Goal: Information Seeking & Learning: Learn about a topic

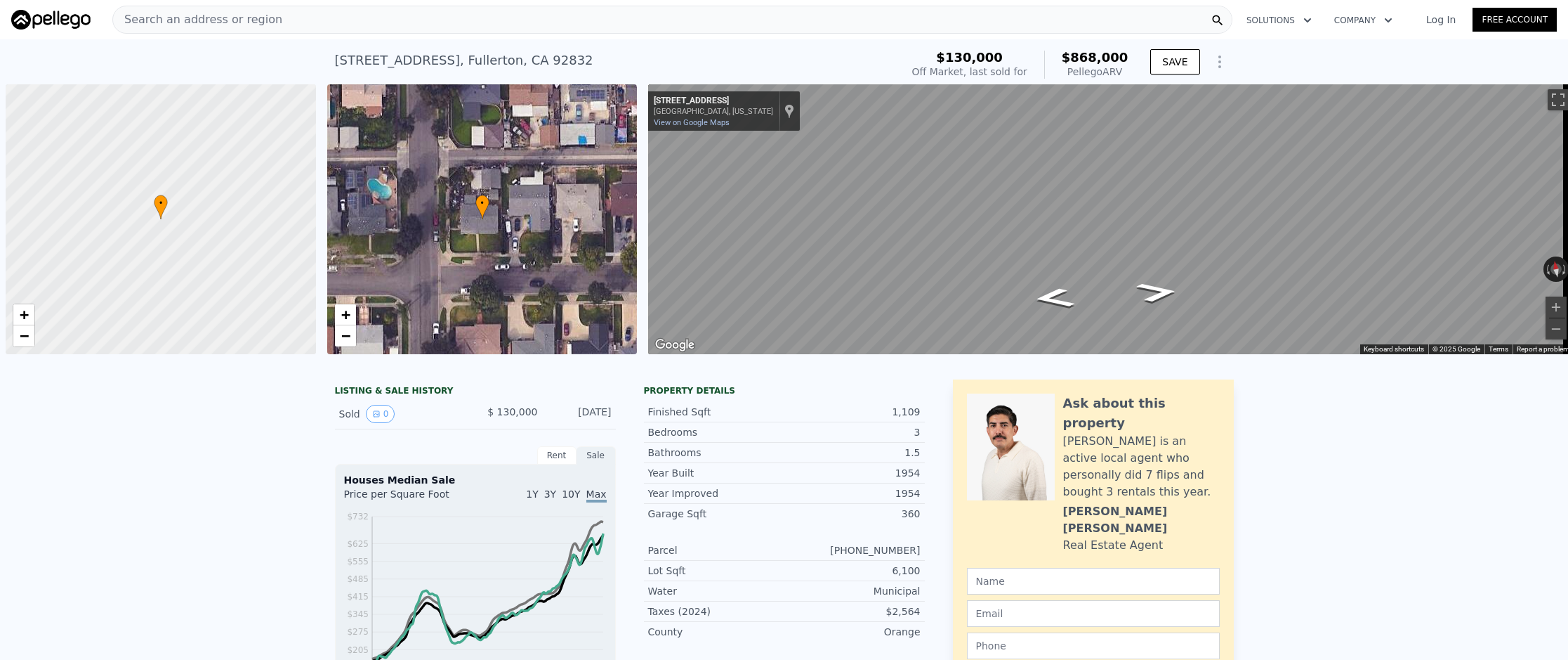
scroll to position [0, 5]
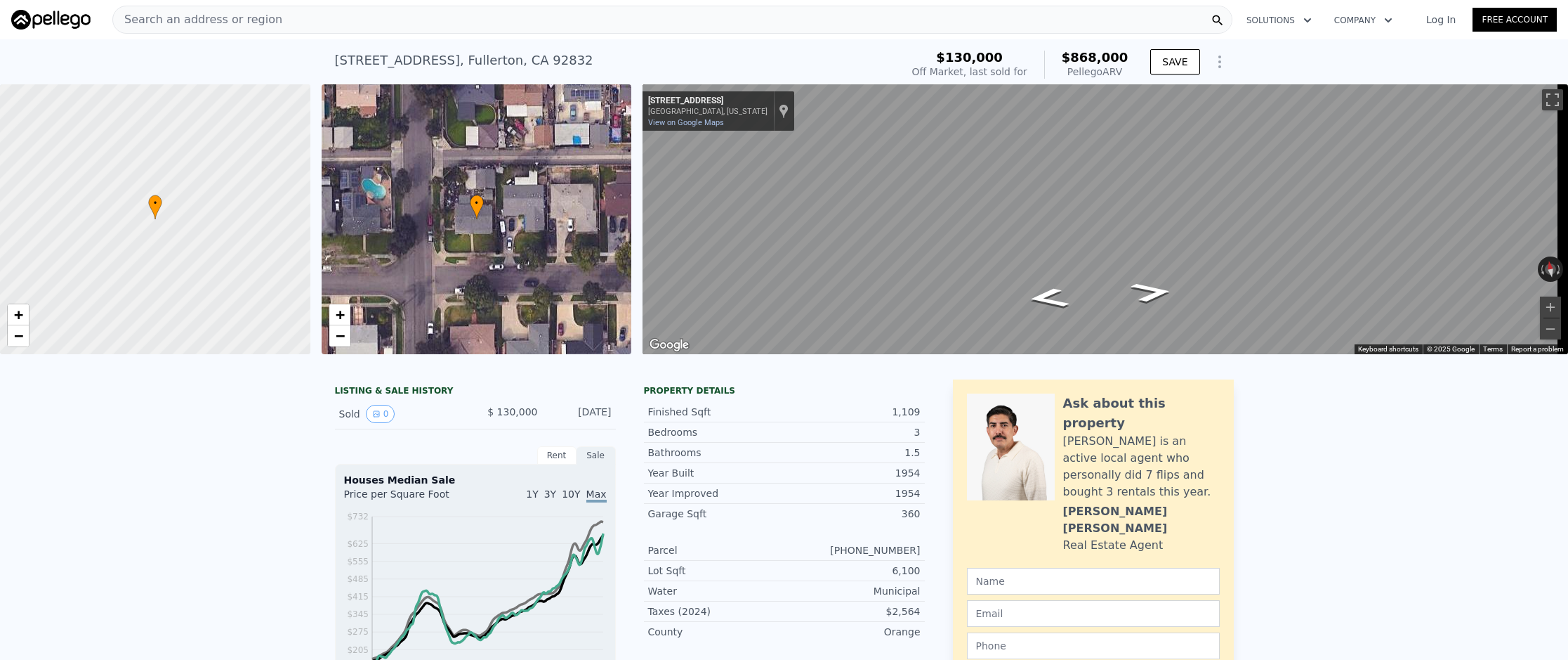
click at [461, 29] on div "Search an address or region" at bounding box center [672, 19] width 1120 height 28
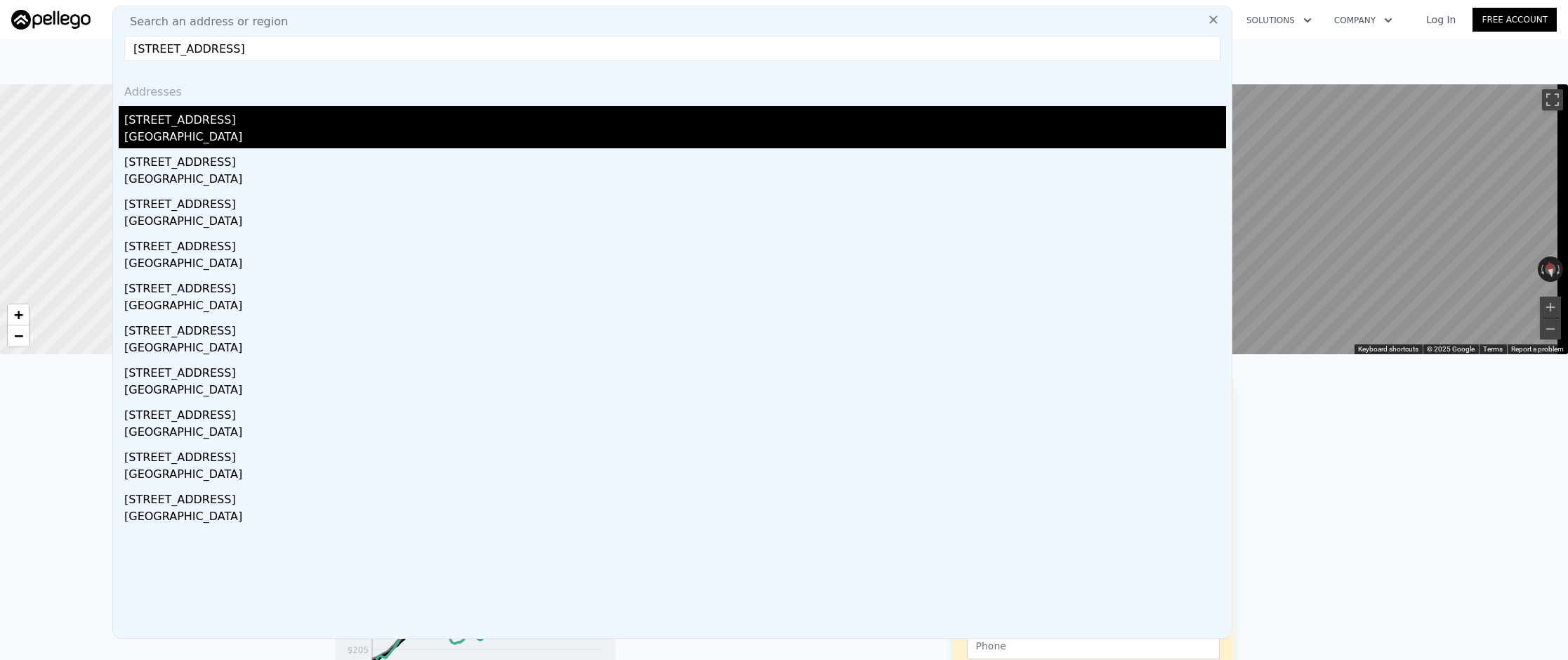
type input "[STREET_ADDRESS]"
click at [504, 133] on div "[GEOGRAPHIC_DATA]" at bounding box center [675, 139] width 1102 height 20
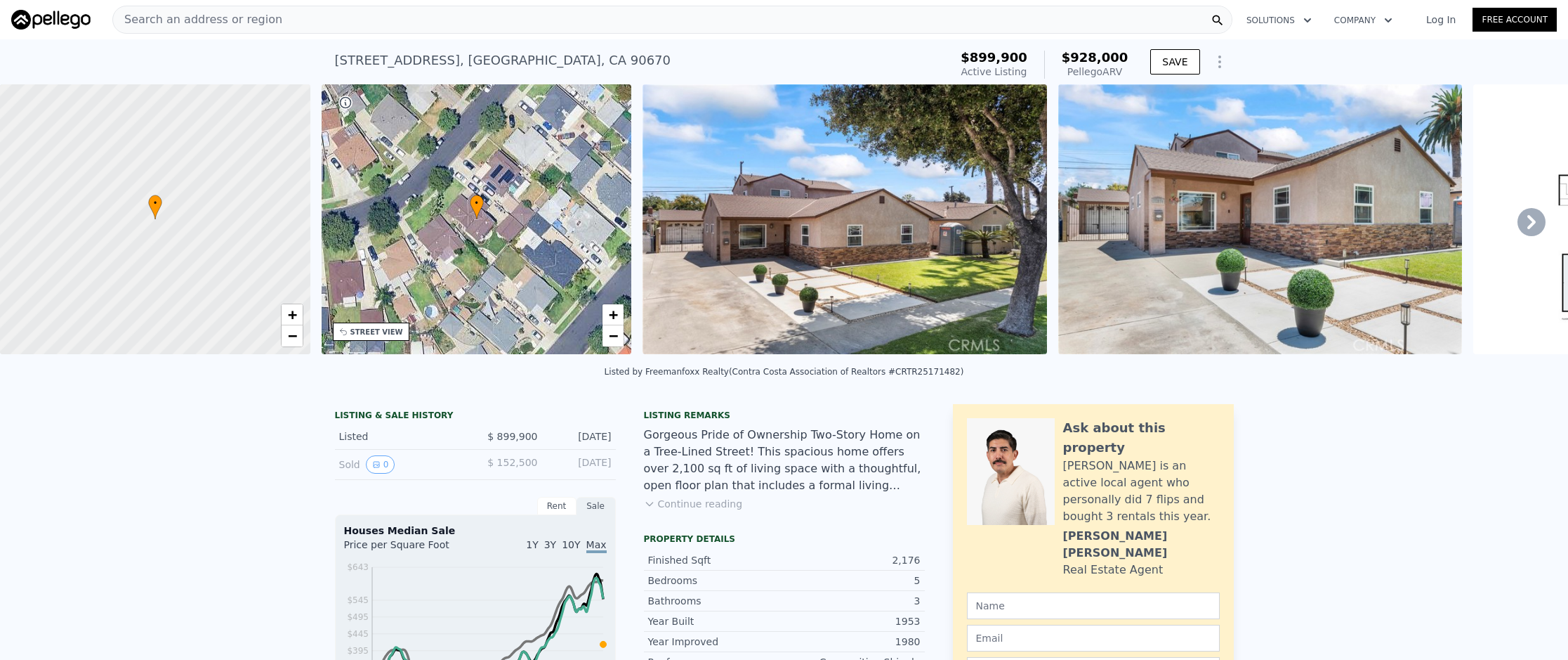
click at [573, 27] on div "Search an address or region" at bounding box center [672, 19] width 1120 height 28
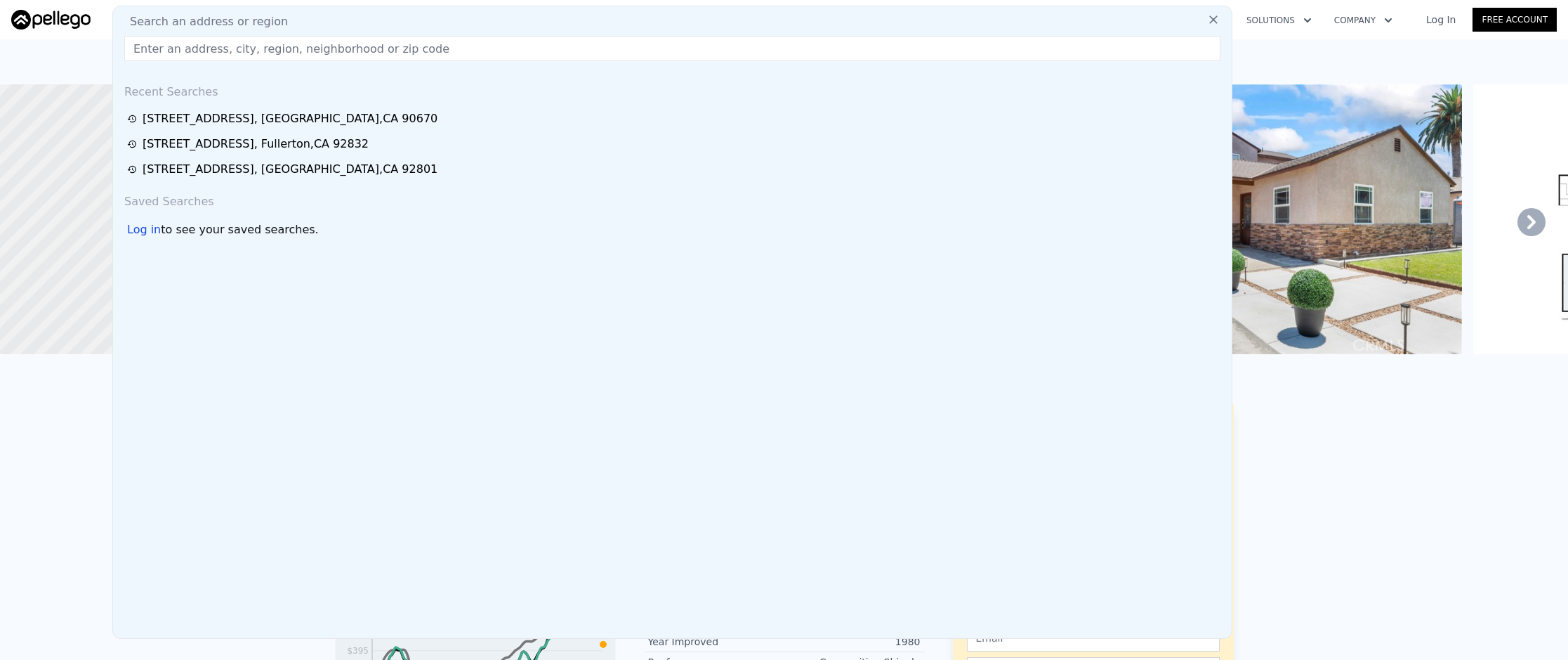
paste input "[STREET_ADDRESS][PERSON_NAME]"
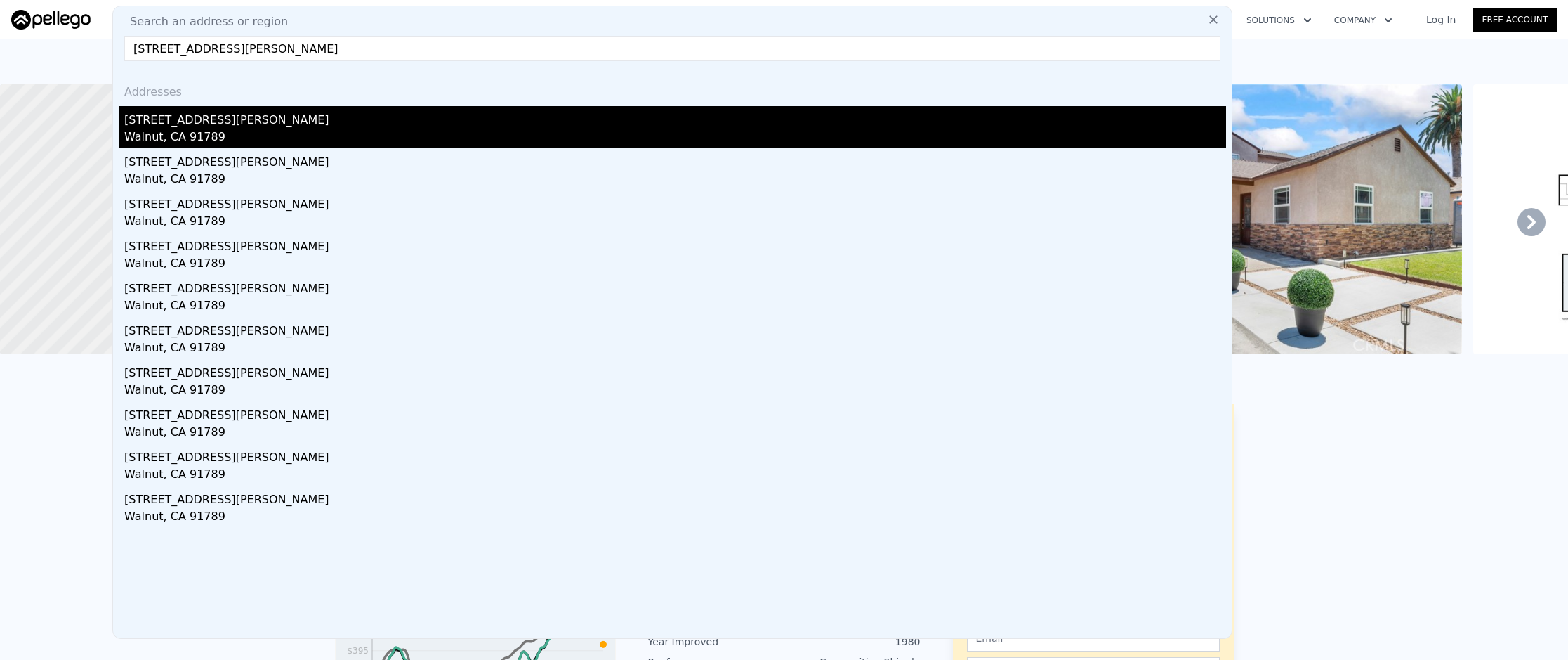
type input "[STREET_ADDRESS][PERSON_NAME]"
click at [613, 139] on div "Walnut, CA 91789" at bounding box center [675, 139] width 1102 height 20
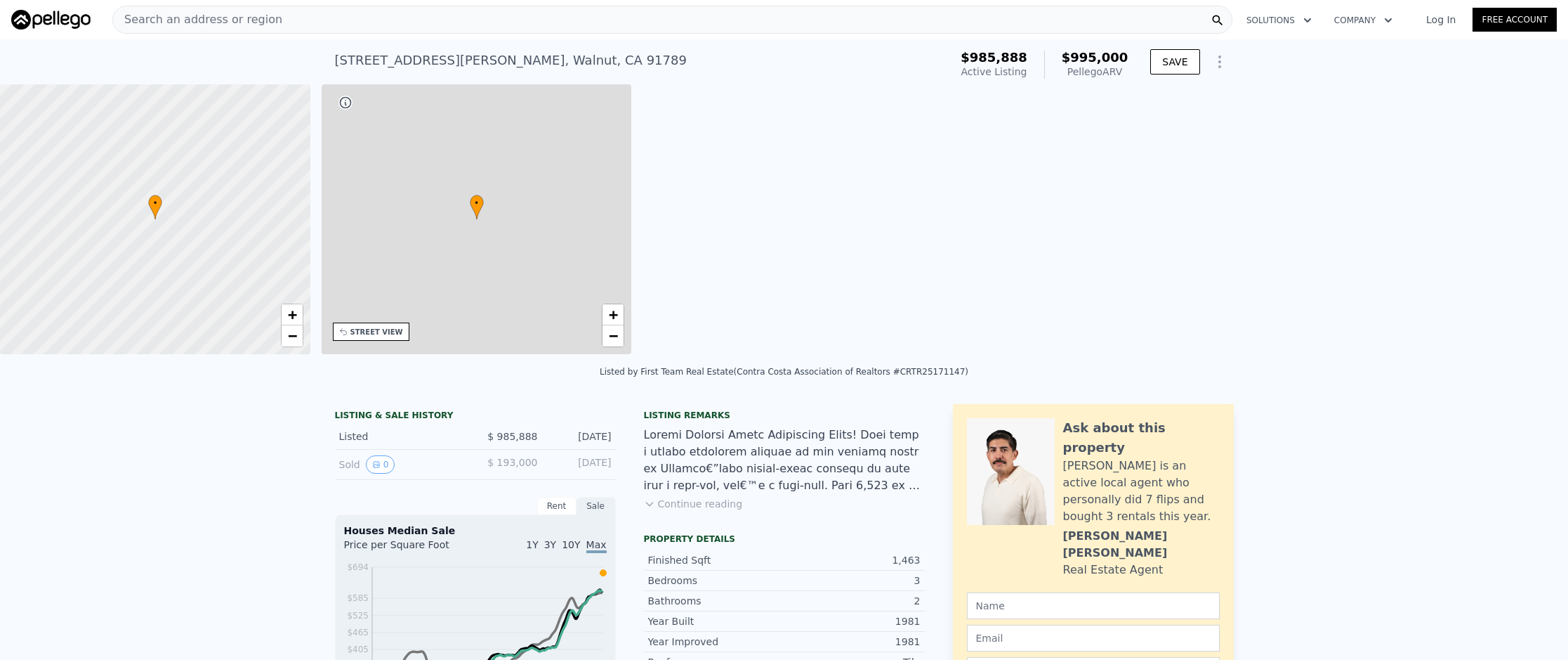
type input "4"
type input "3"
type input "1201"
type input "1923"
type input "6124"
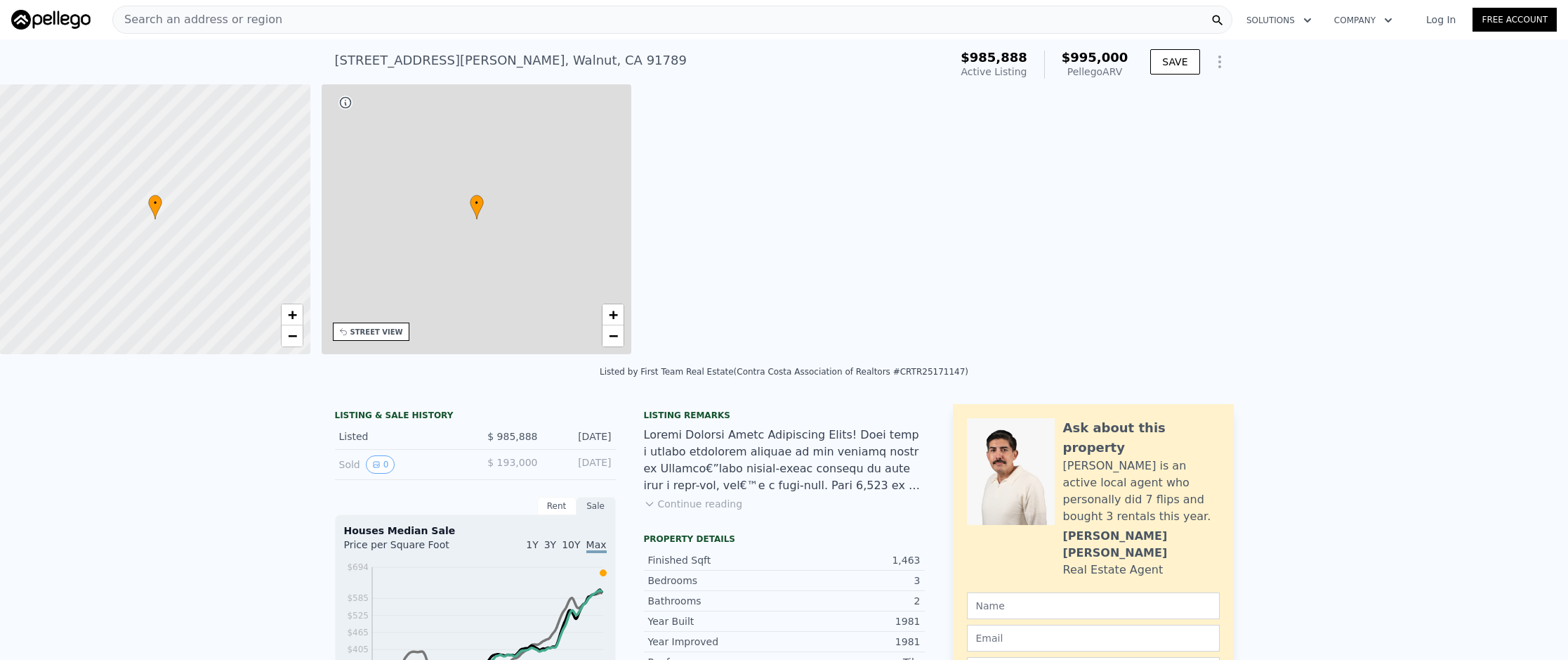
type input "14672"
type input "$ 995,000"
type input "-$ 116,372"
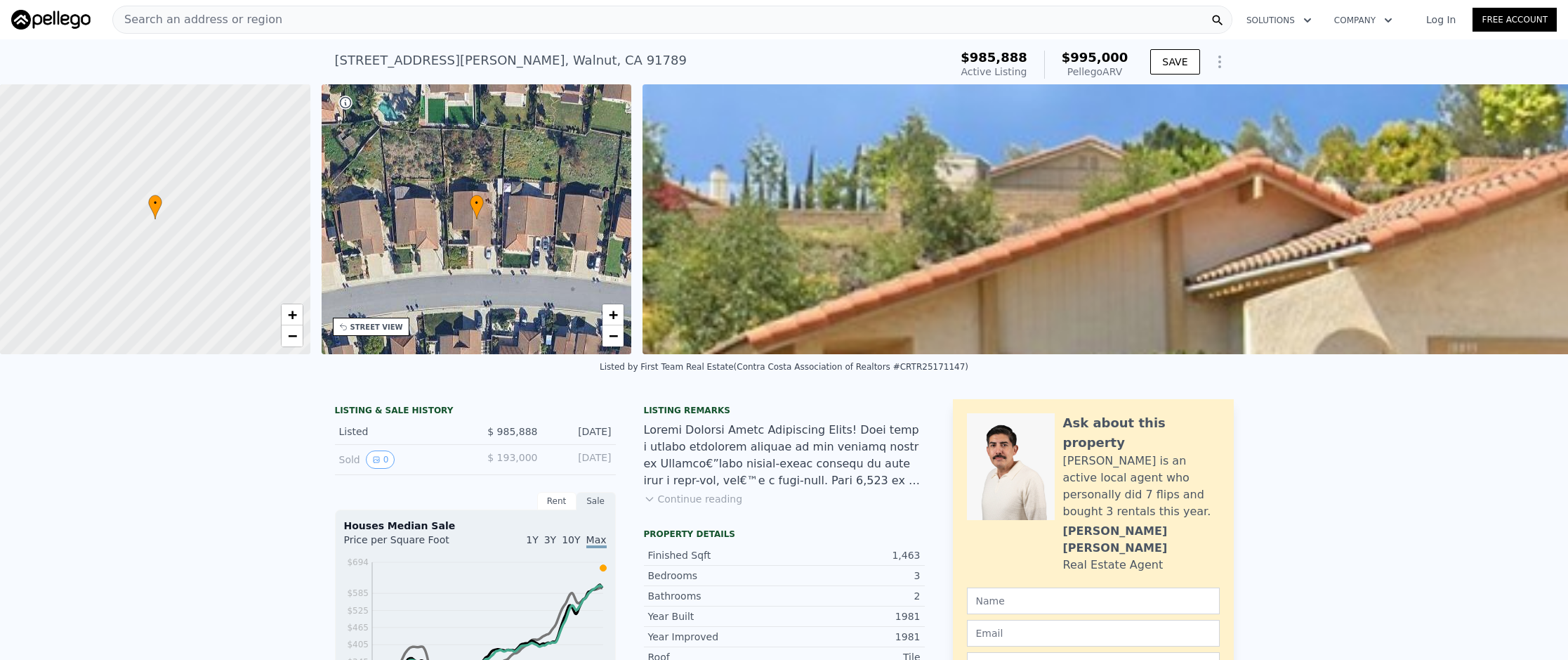
click at [413, 20] on div "Search an address or region" at bounding box center [672, 19] width 1120 height 28
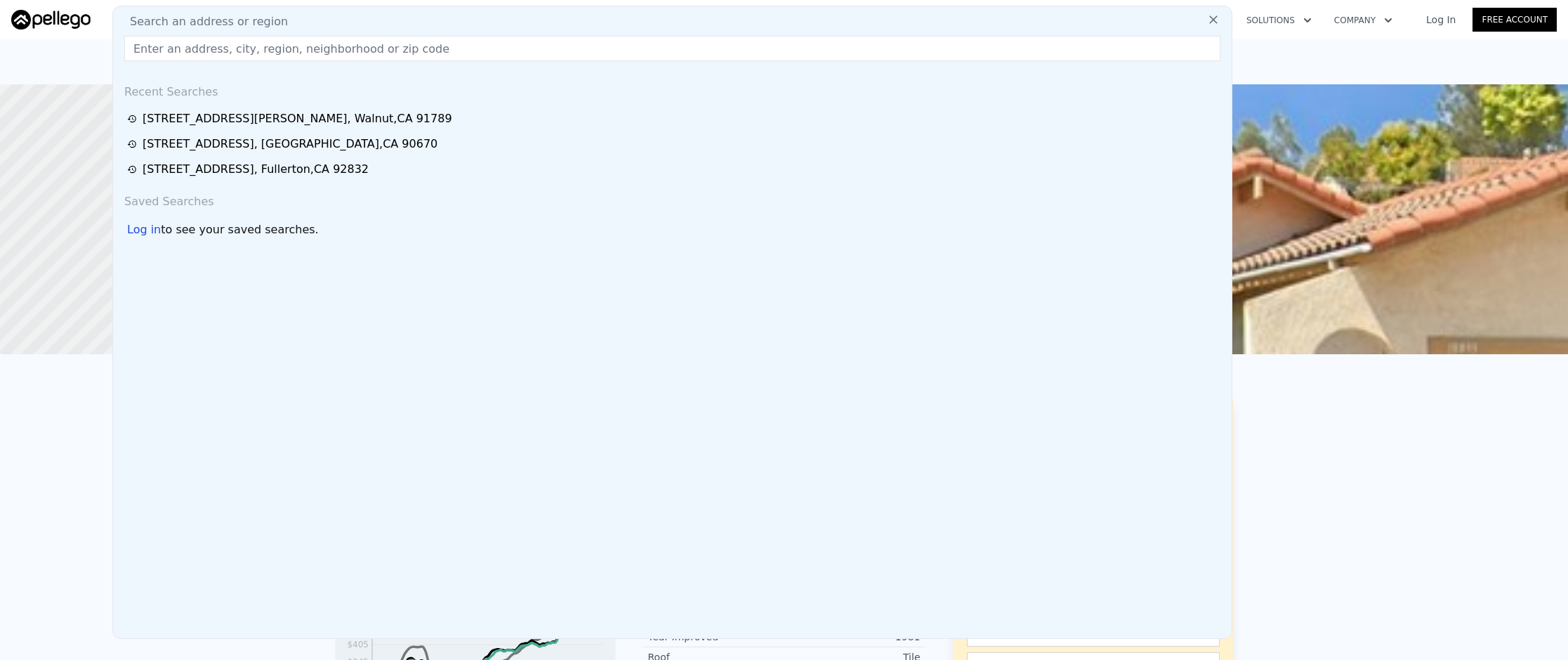
click at [418, 41] on input "text" at bounding box center [672, 49] width 1097 height 25
paste input "[STREET_ADDRESS][PERSON_NAME]"
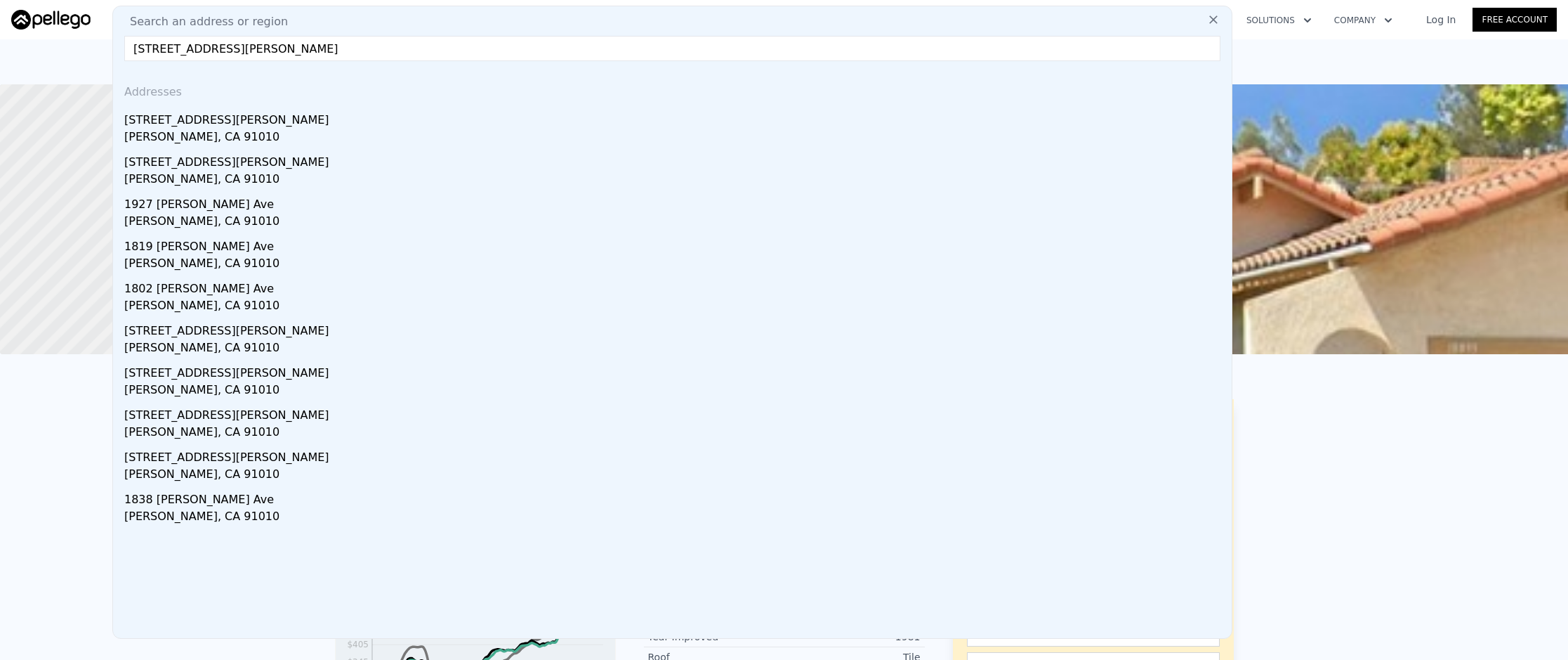
type input "[STREET_ADDRESS][PERSON_NAME]"
click at [478, 120] on div "[STREET_ADDRESS][PERSON_NAME]" at bounding box center [675, 117] width 1102 height 23
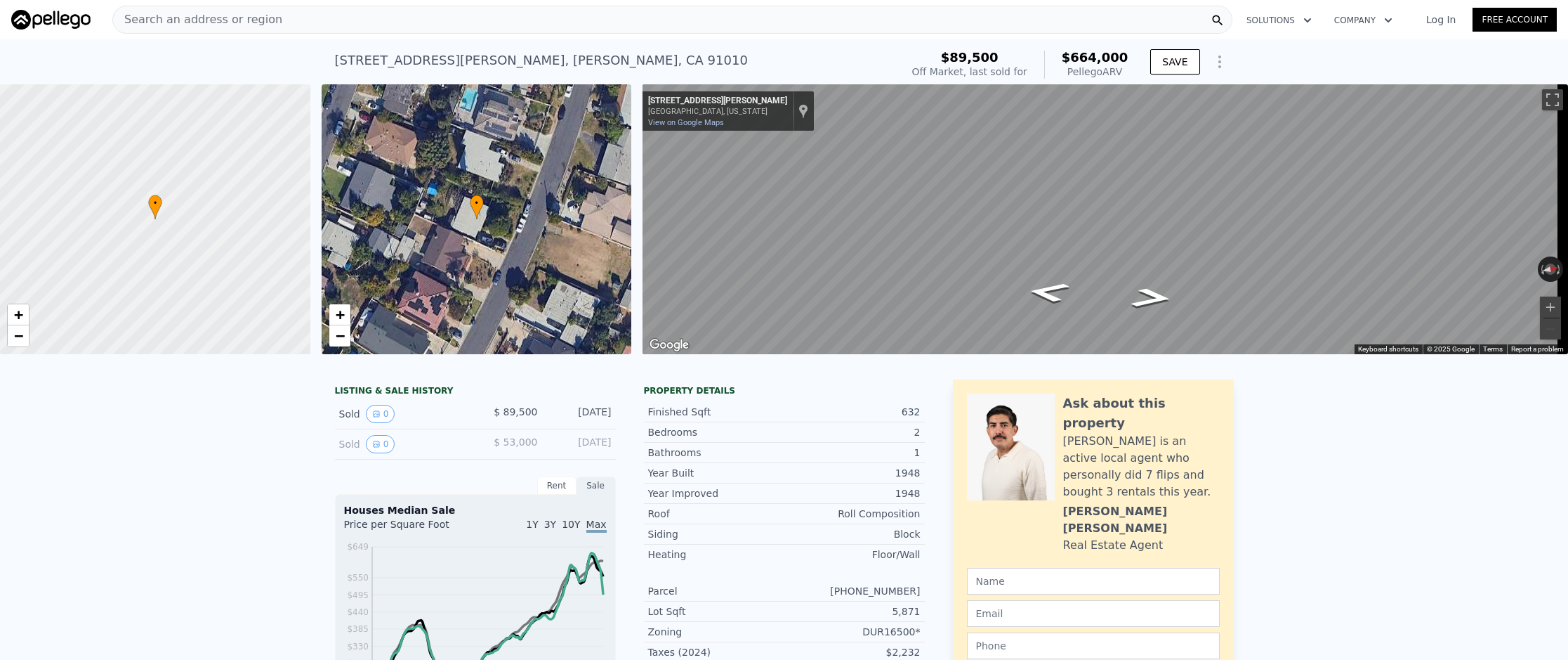
click at [168, 20] on span "Search an address or region" at bounding box center [197, 19] width 169 height 17
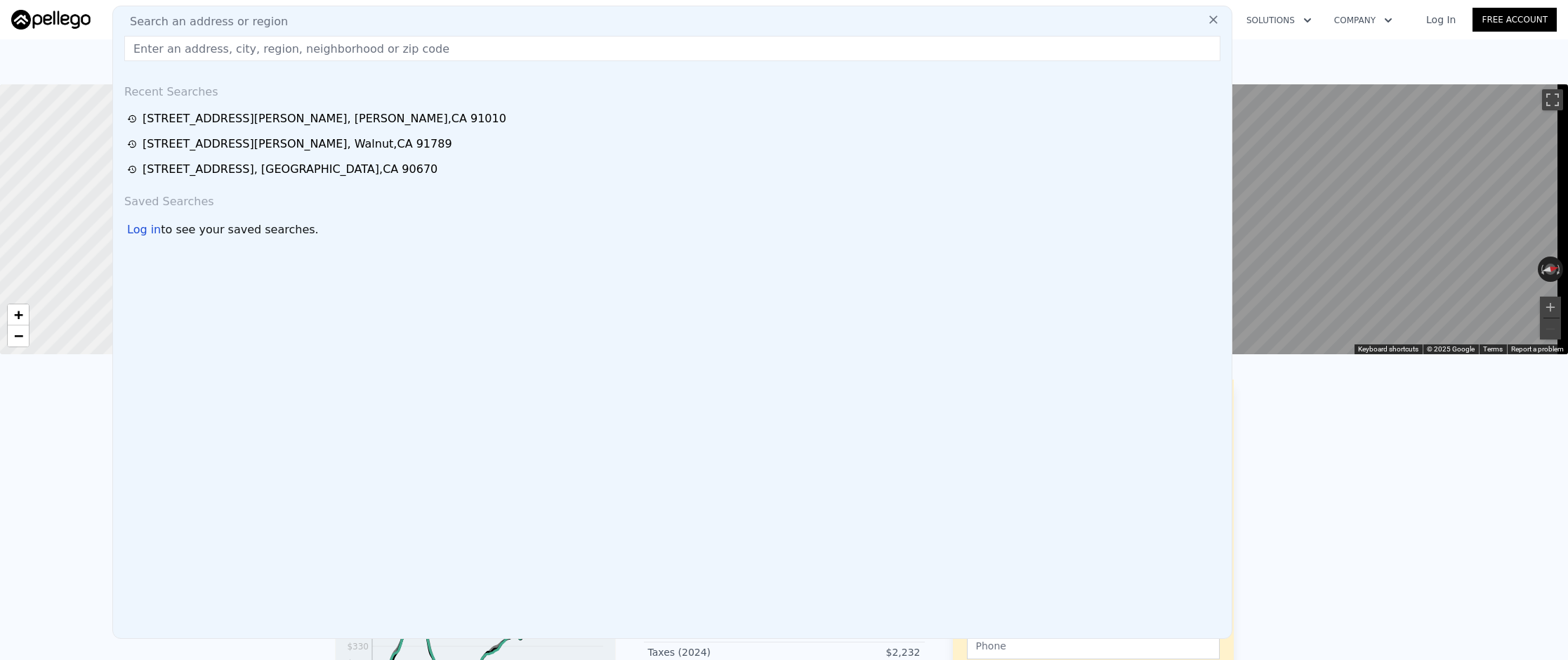
click at [188, 43] on input "text" at bounding box center [672, 49] width 1097 height 25
paste input "[STREET_ADDRESS][PERSON_NAME]"
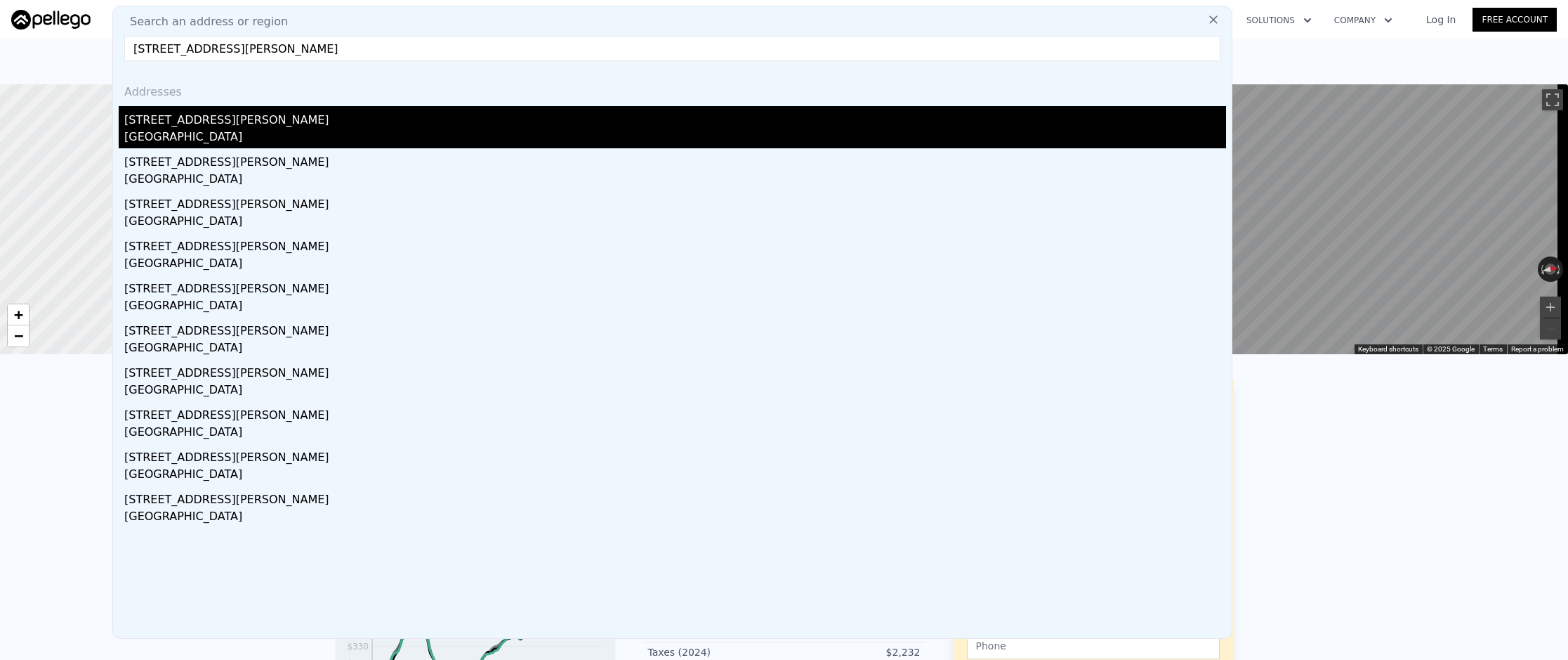
type input "[STREET_ADDRESS][PERSON_NAME]"
click at [202, 121] on div "[STREET_ADDRESS][PERSON_NAME]" at bounding box center [675, 117] width 1102 height 23
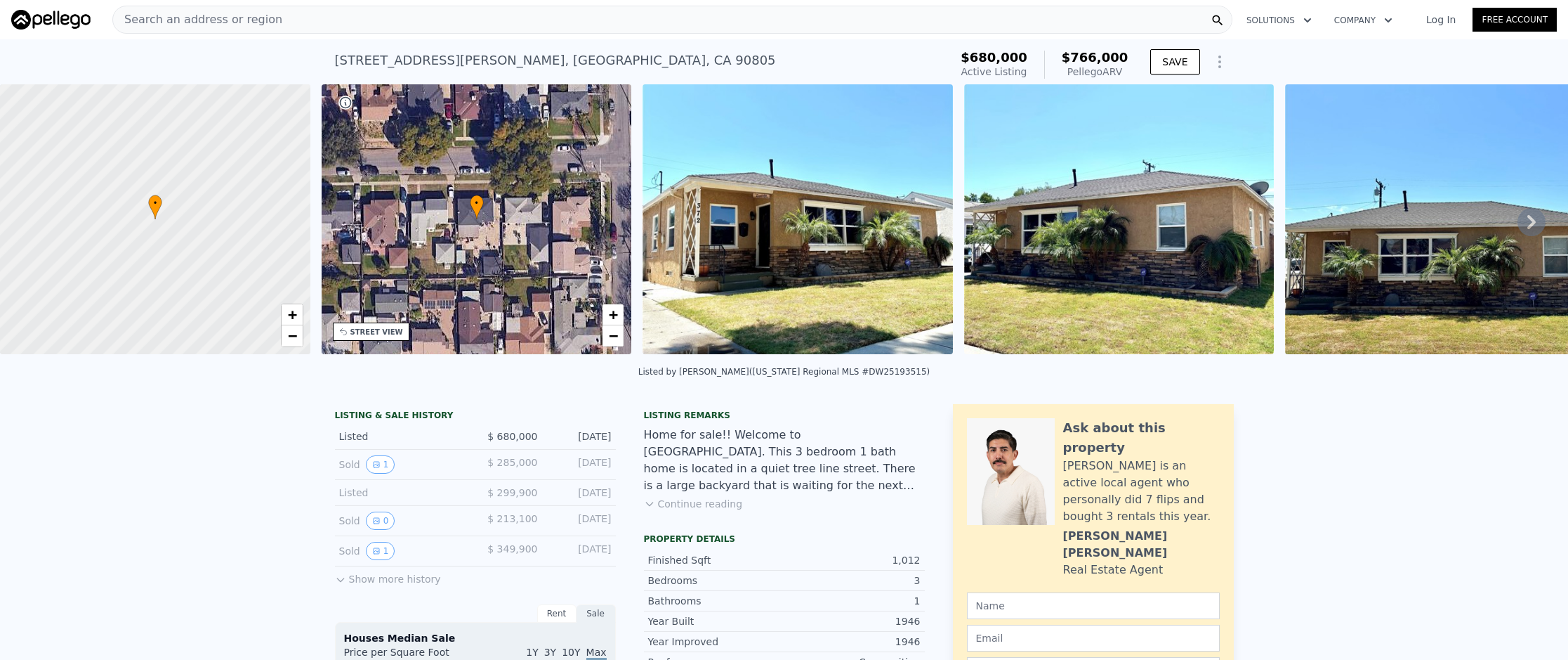
click at [321, 18] on div "Search an address or region" at bounding box center [672, 19] width 1120 height 28
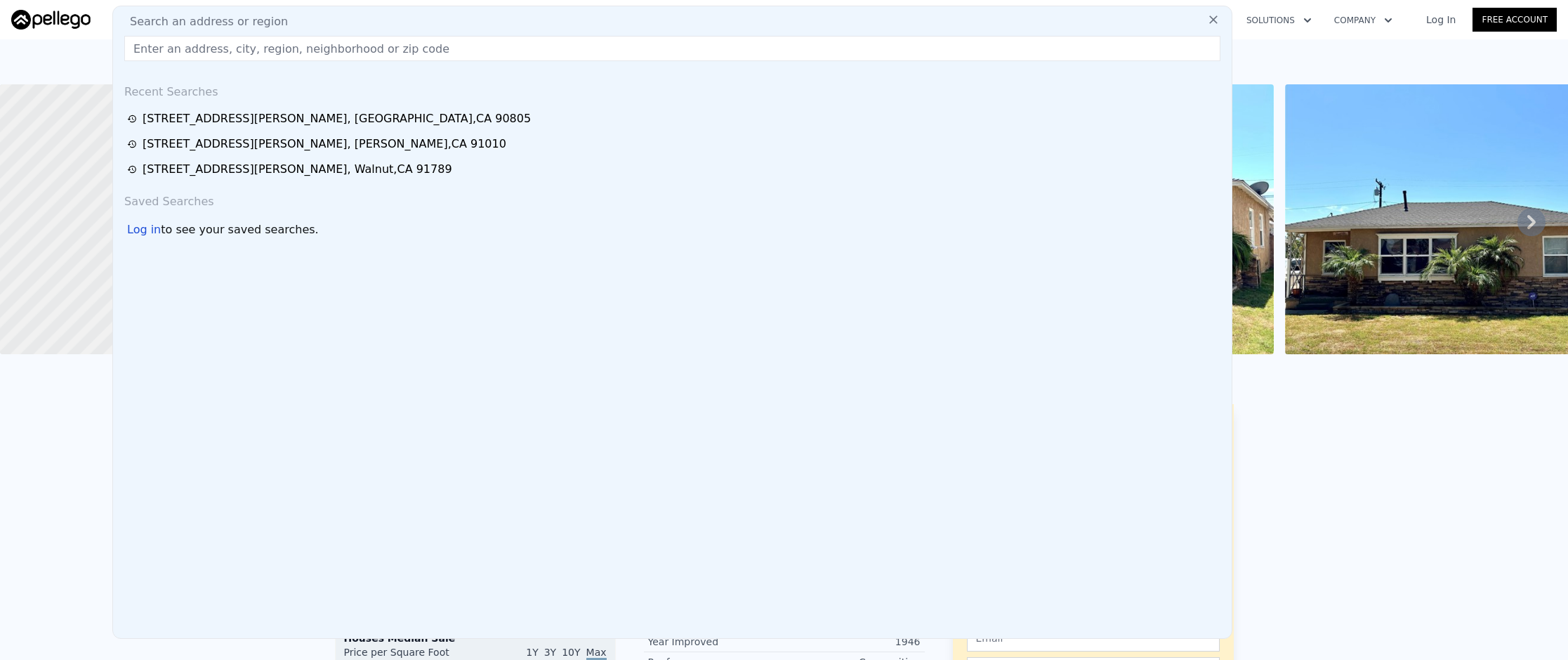
click at [325, 41] on input "text" at bounding box center [672, 49] width 1097 height 25
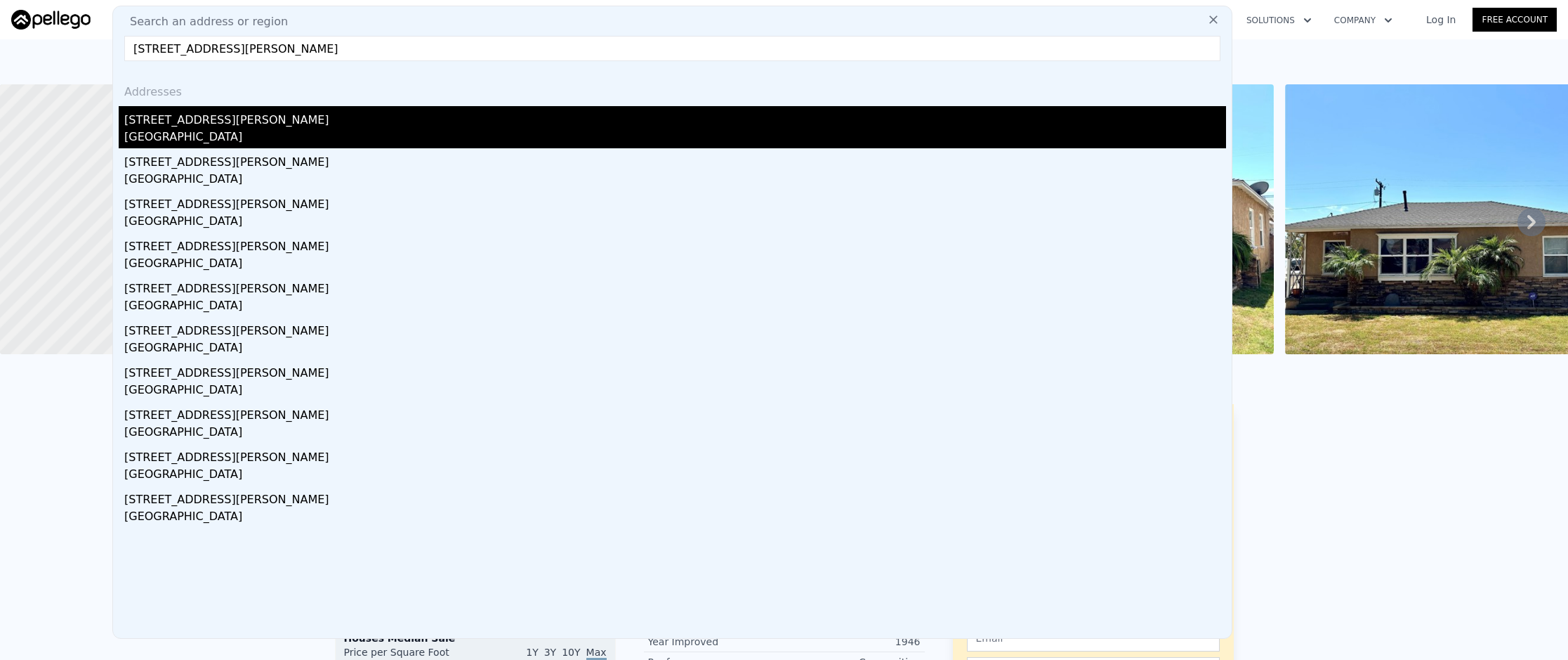
type input "[STREET_ADDRESS][PERSON_NAME]"
click at [328, 133] on div "[GEOGRAPHIC_DATA]" at bounding box center [675, 139] width 1102 height 20
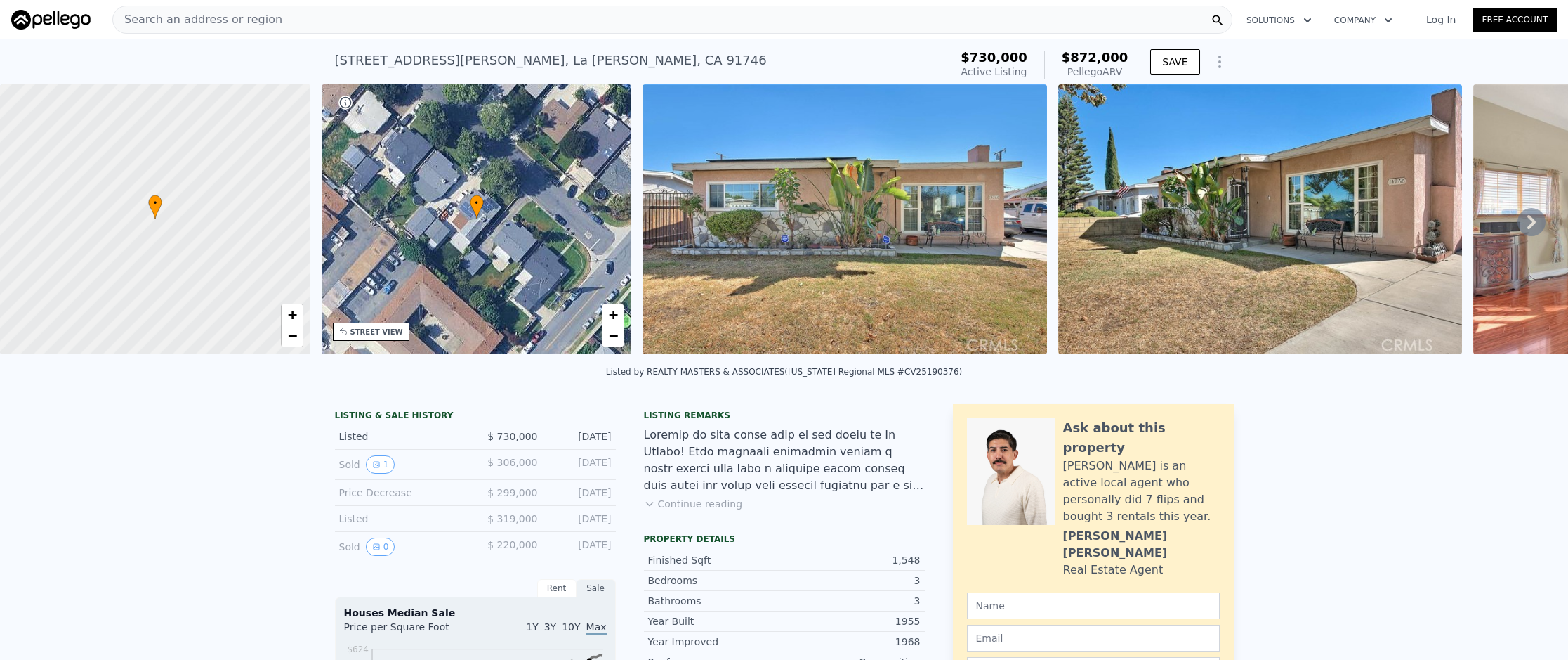
type input "$ 856,000"
type input "$ 25,118"
click at [337, 12] on div "Search an address or region" at bounding box center [672, 19] width 1120 height 28
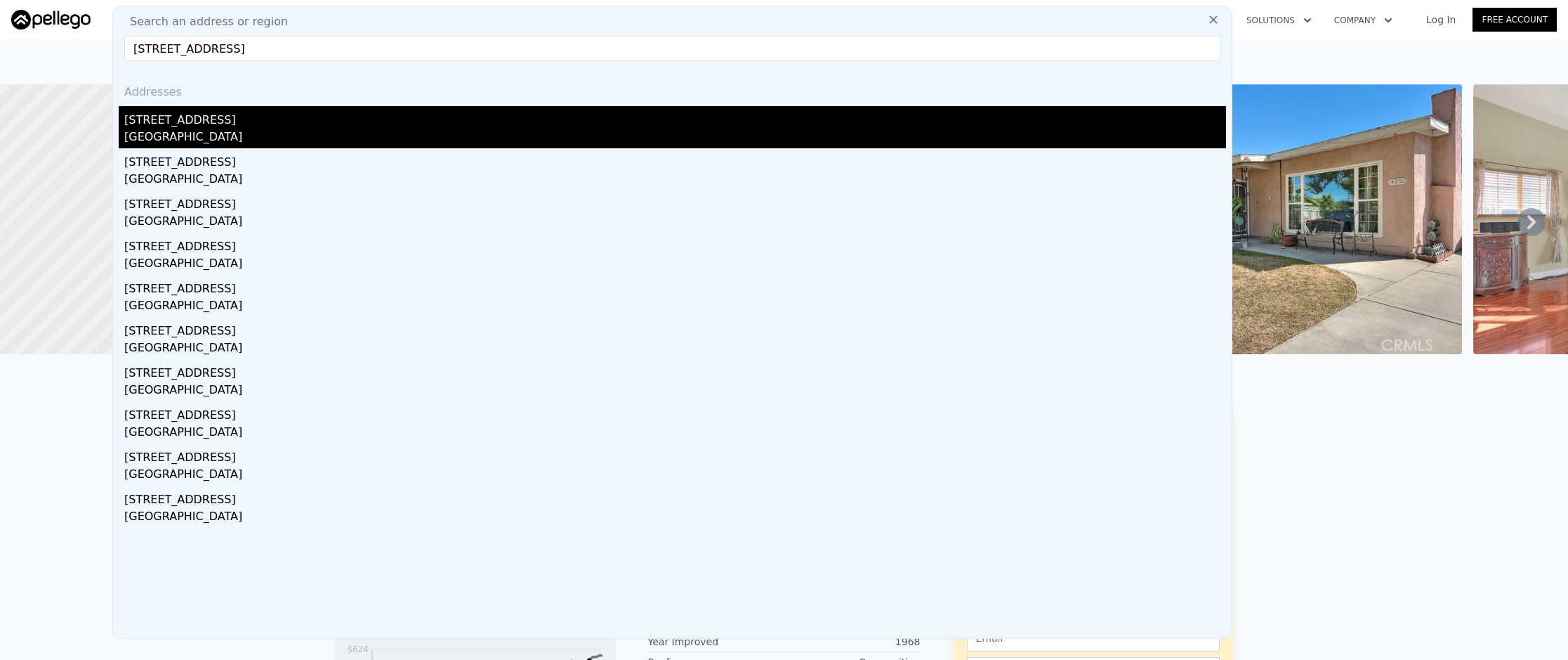
type input "[STREET_ADDRESS]"
click at [301, 136] on div "[GEOGRAPHIC_DATA]" at bounding box center [675, 139] width 1102 height 20
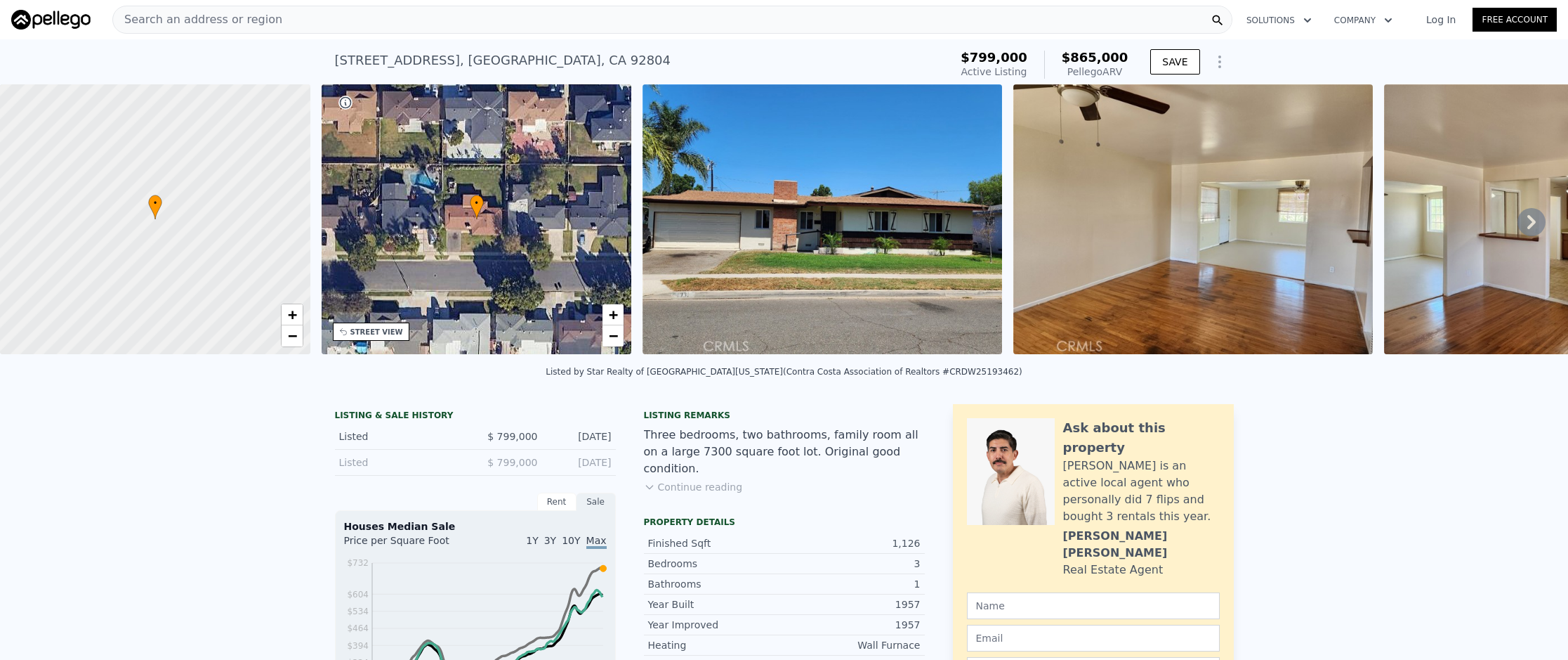
click at [506, 24] on div "Search an address or region" at bounding box center [672, 19] width 1120 height 28
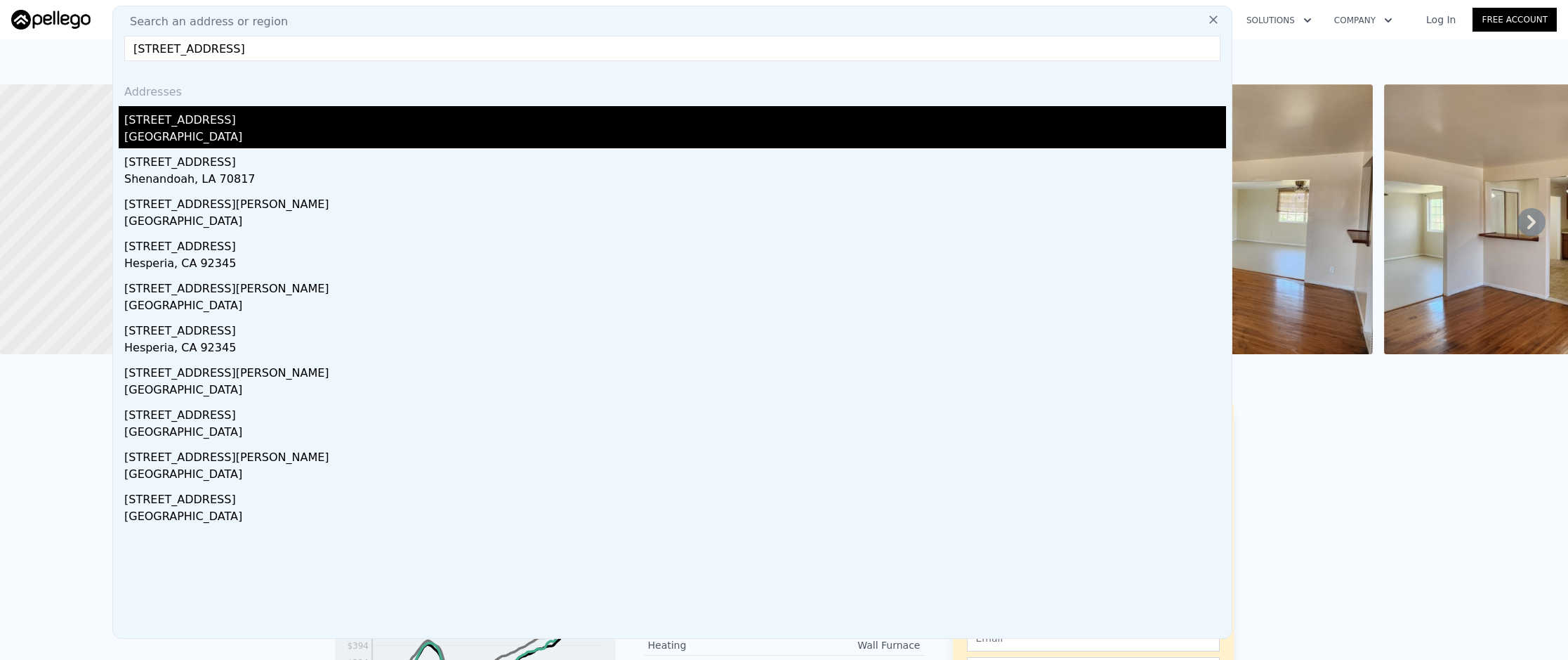
type input "[STREET_ADDRESS]"
click at [410, 124] on div "[STREET_ADDRESS]" at bounding box center [675, 117] width 1102 height 23
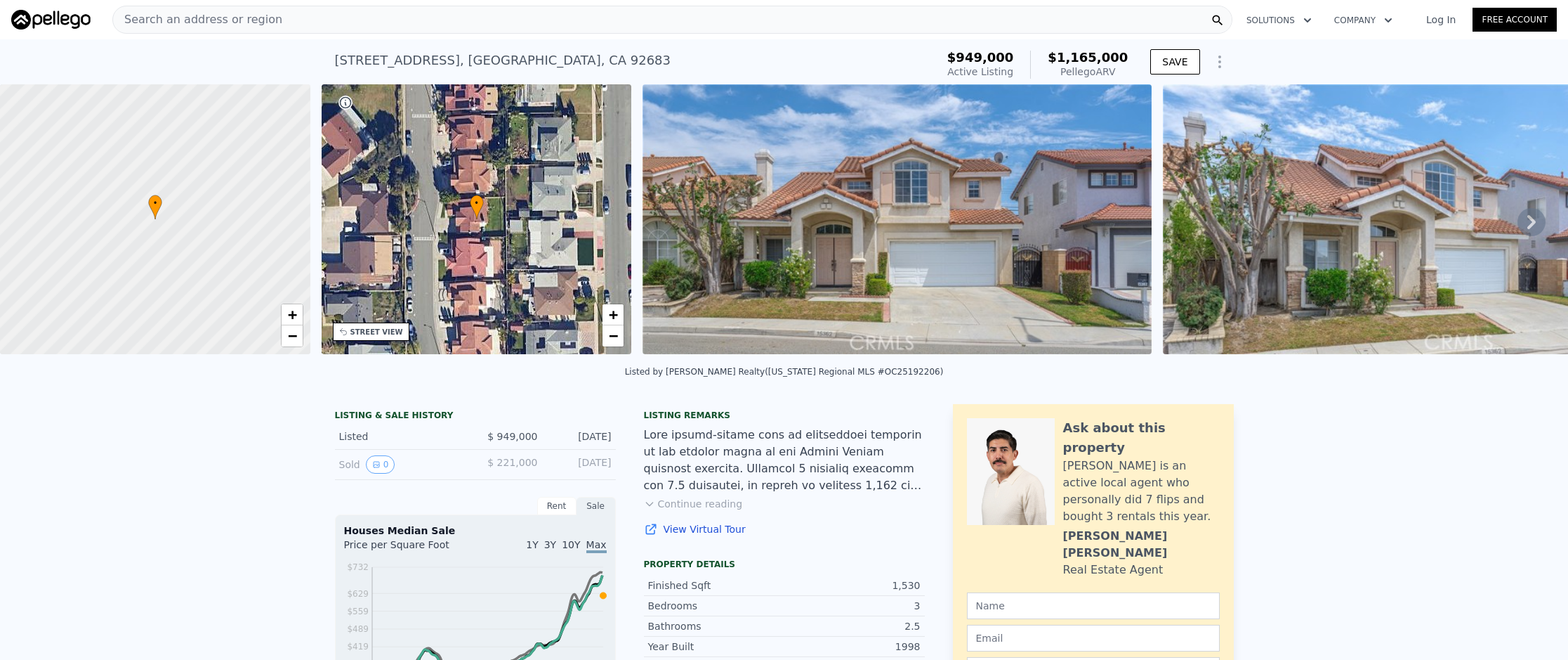
click at [480, 23] on div "Search an address or region" at bounding box center [672, 19] width 1120 height 28
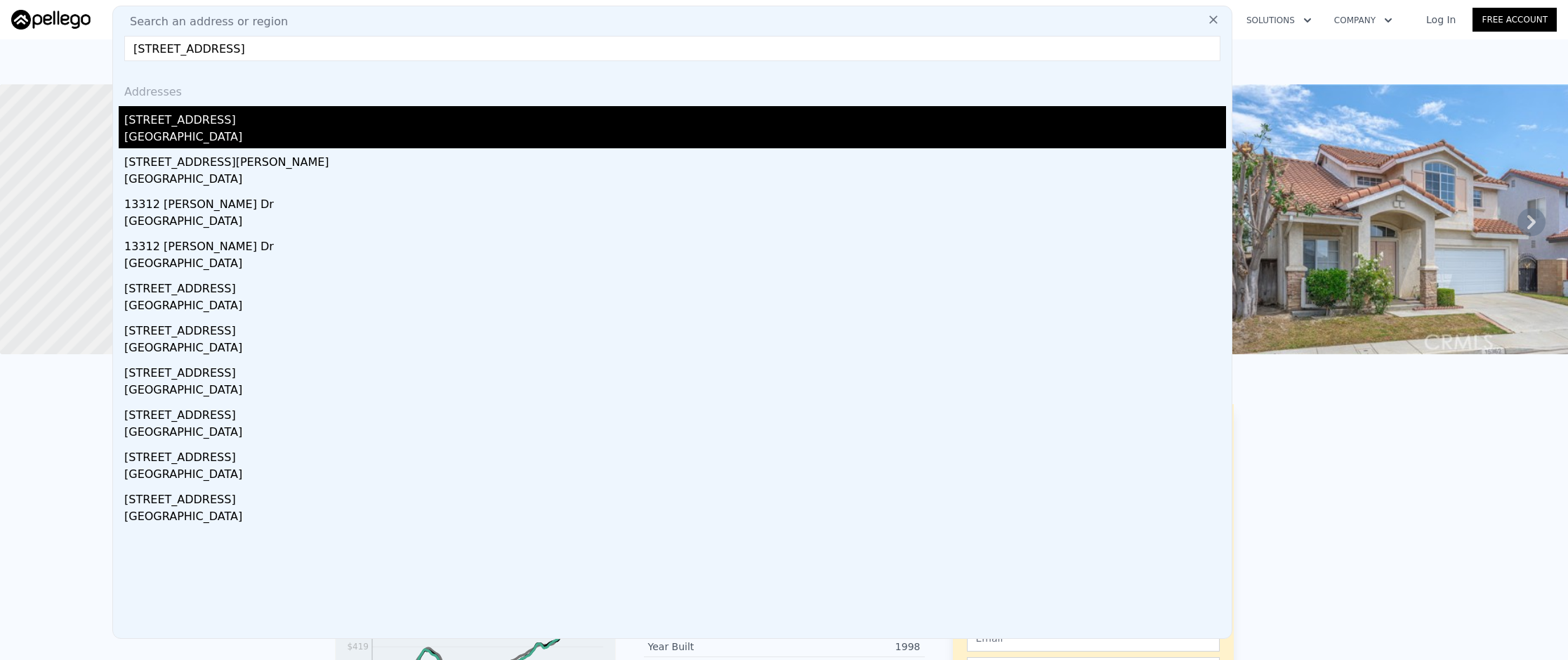
type input "[STREET_ADDRESS]"
click at [508, 136] on div "[GEOGRAPHIC_DATA]" at bounding box center [675, 139] width 1102 height 20
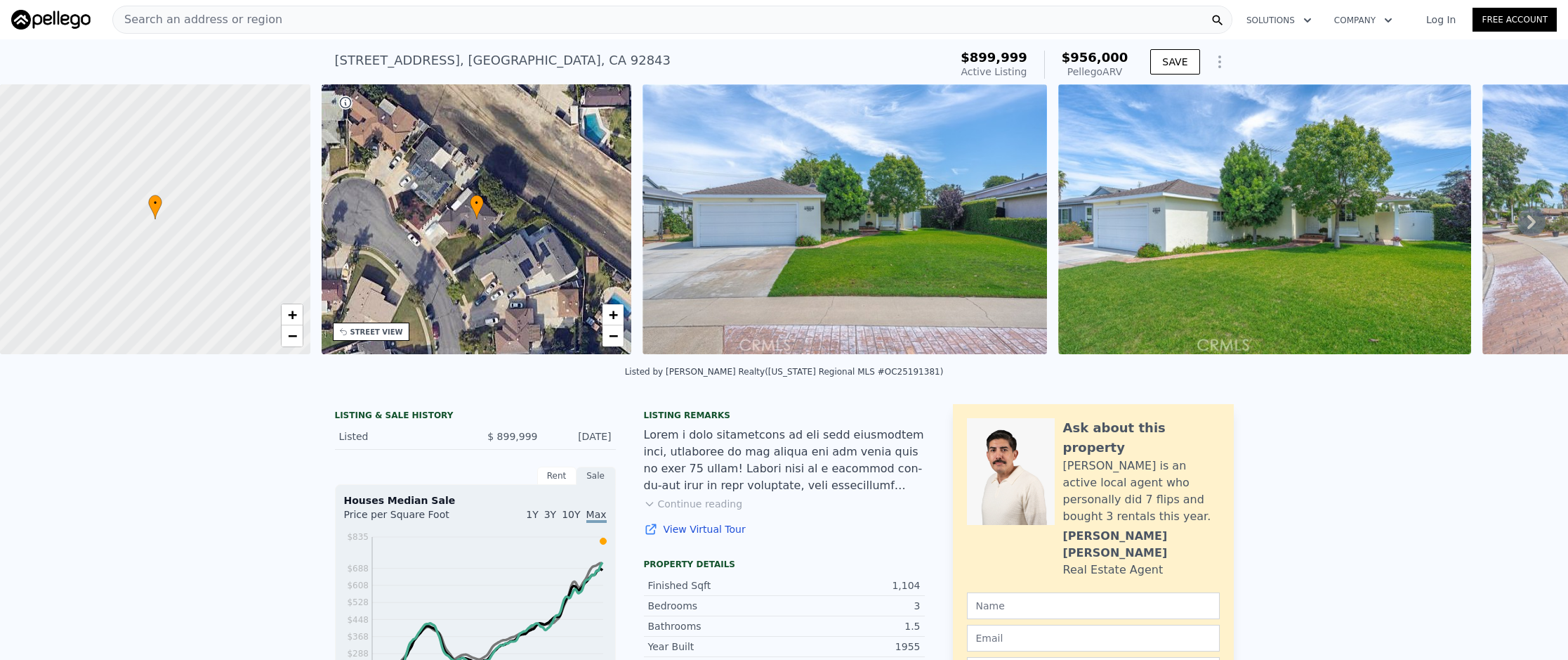
click at [510, 18] on div "Search an address or region" at bounding box center [672, 19] width 1120 height 28
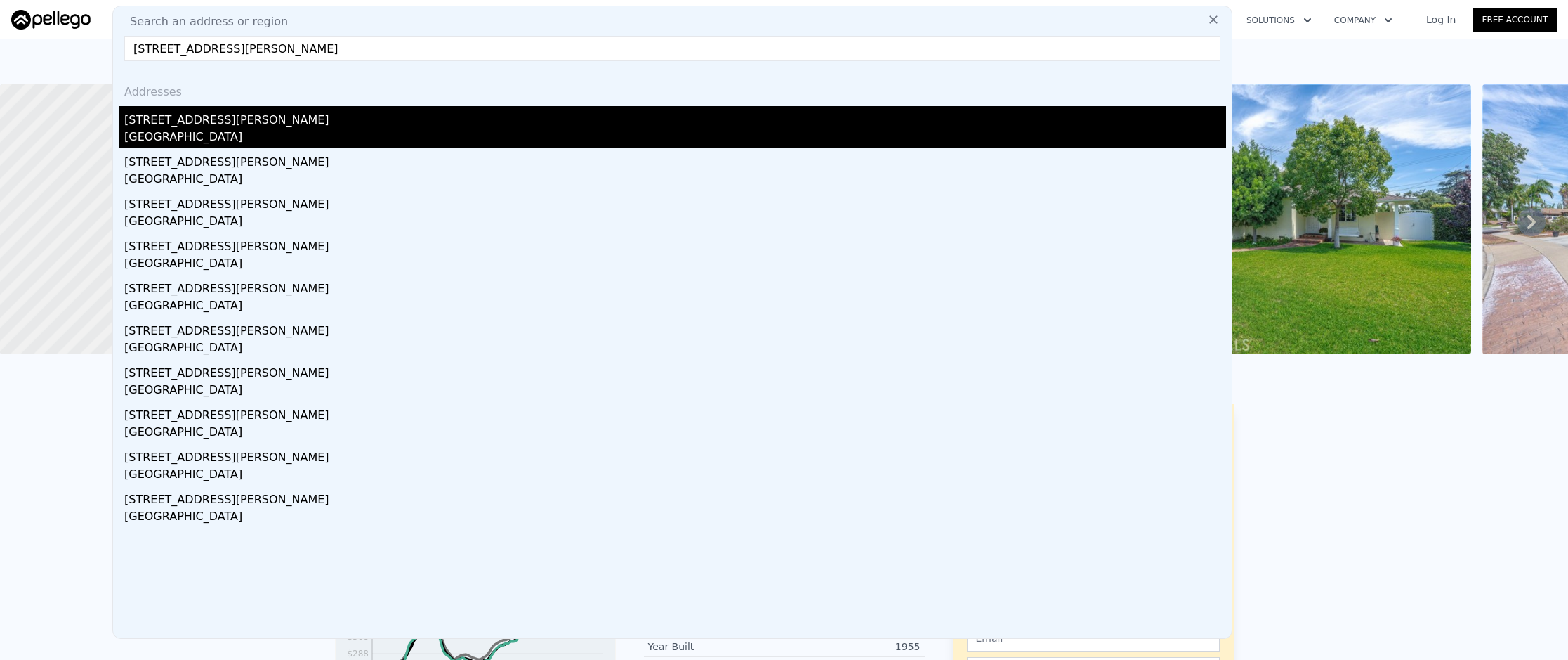
type input "[STREET_ADDRESS][PERSON_NAME]"
click at [518, 109] on div "[STREET_ADDRESS][PERSON_NAME]" at bounding box center [675, 117] width 1102 height 23
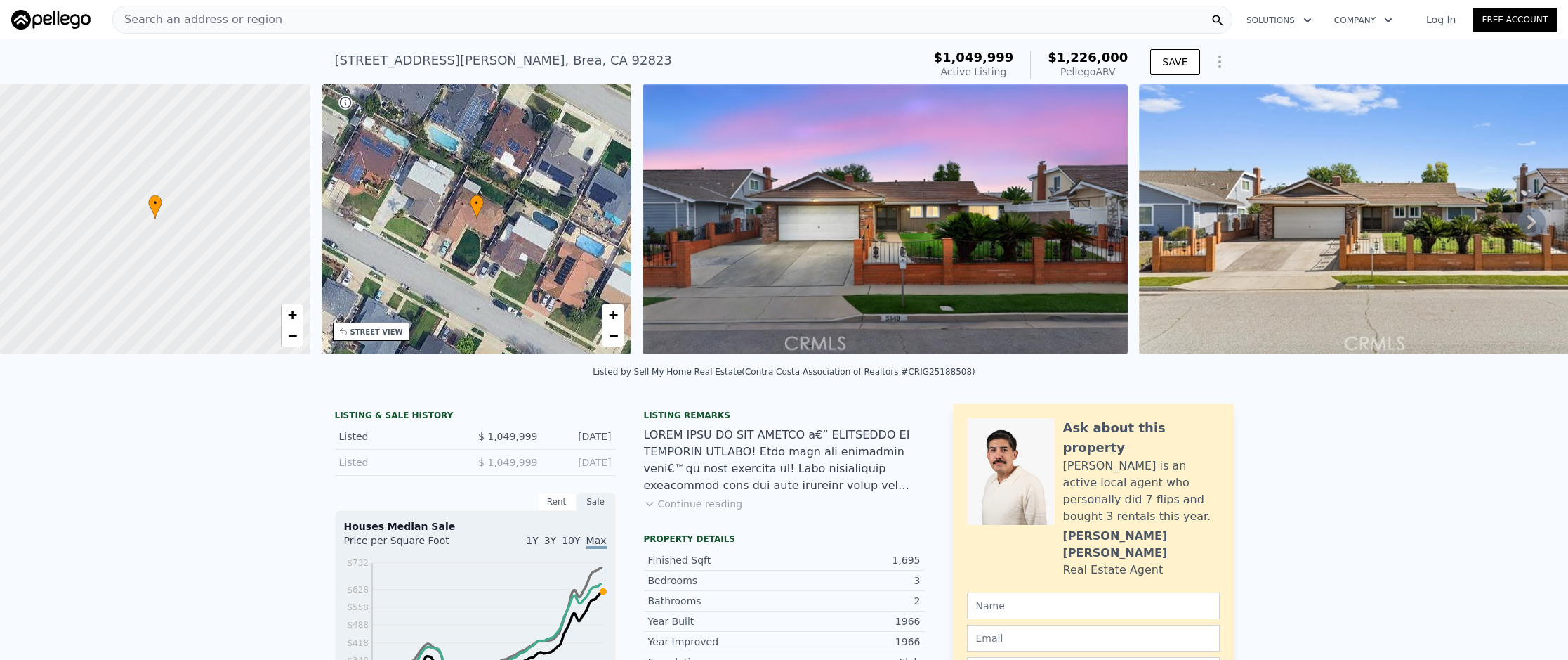
click at [519, 24] on div "Search an address or region" at bounding box center [672, 19] width 1120 height 28
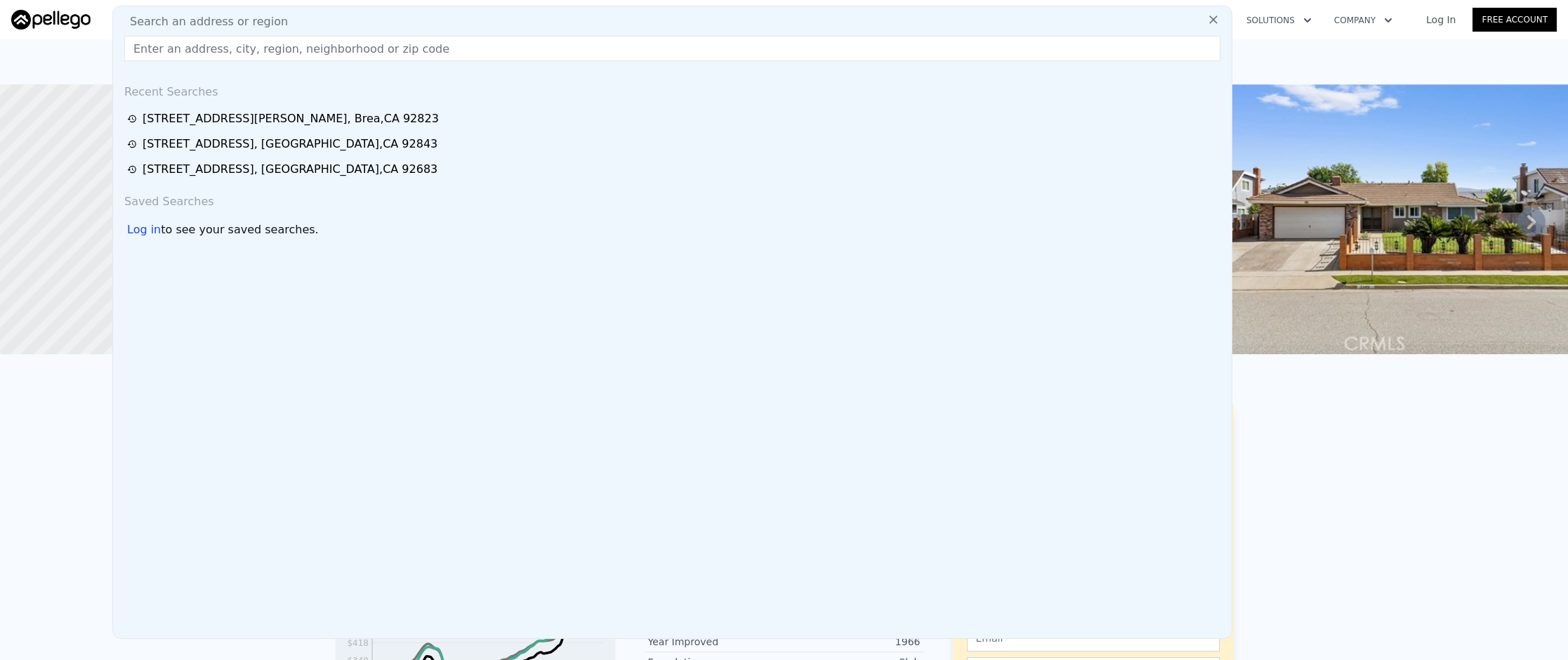
click at [519, 36] on input "text" at bounding box center [672, 49] width 1097 height 25
click at [520, 43] on input "text" at bounding box center [672, 49] width 1097 height 25
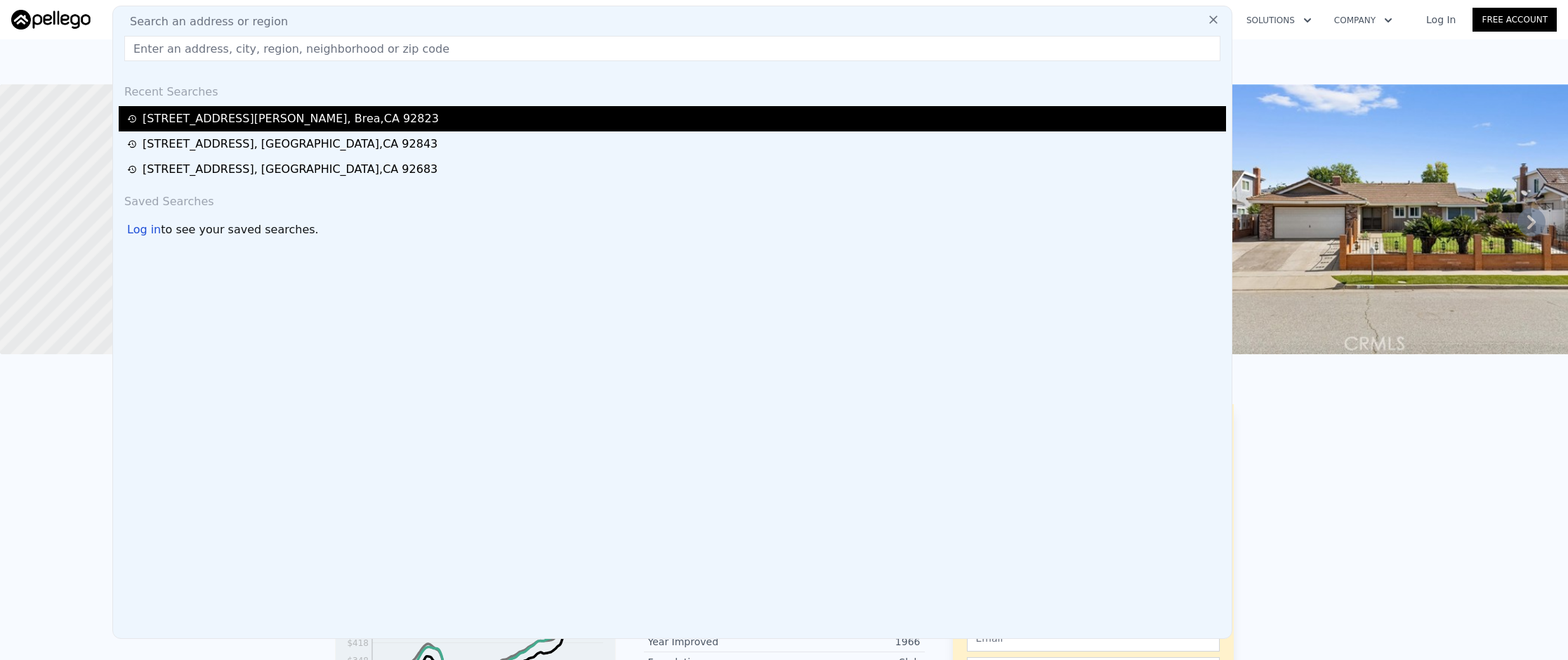
paste input "[STREET_ADDRESS]"
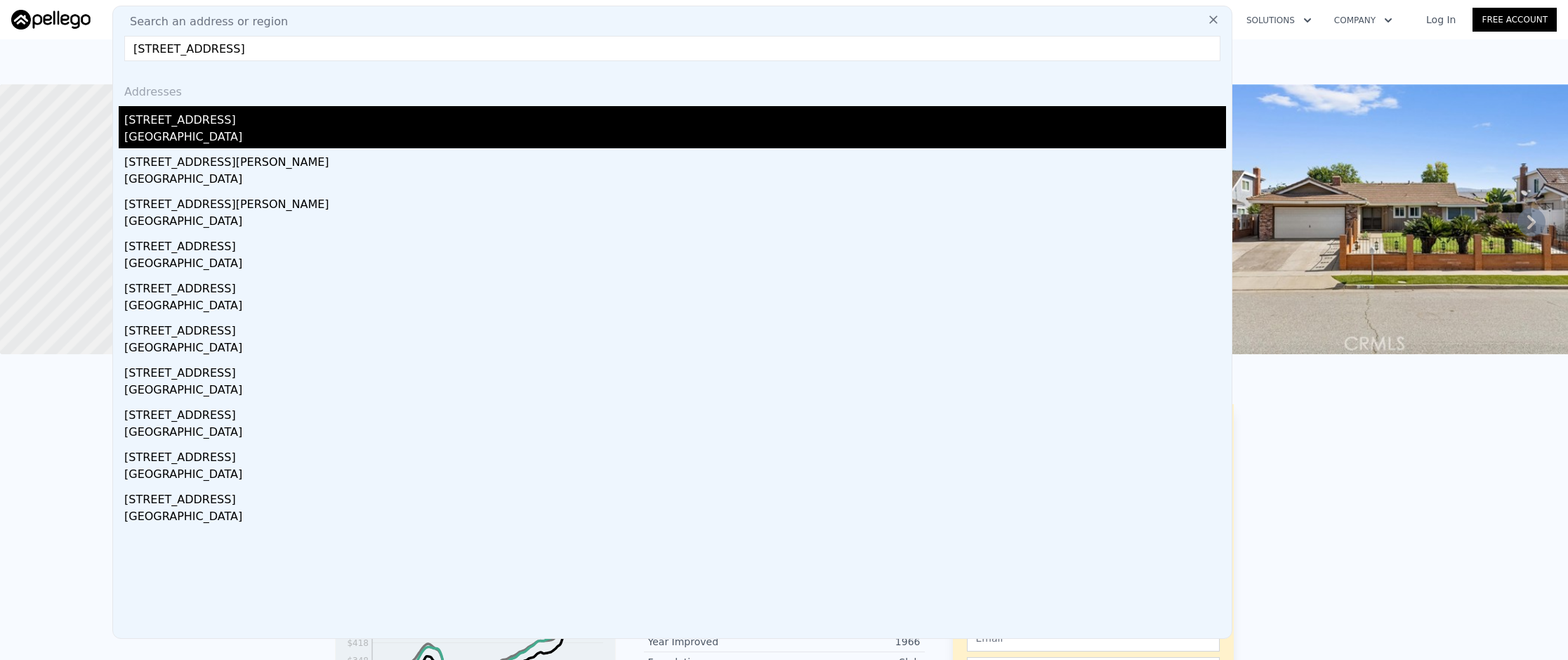
type input "[STREET_ADDRESS]"
click at [552, 129] on div "[GEOGRAPHIC_DATA]" at bounding box center [675, 139] width 1102 height 20
